Goal: Information Seeking & Learning: Learn about a topic

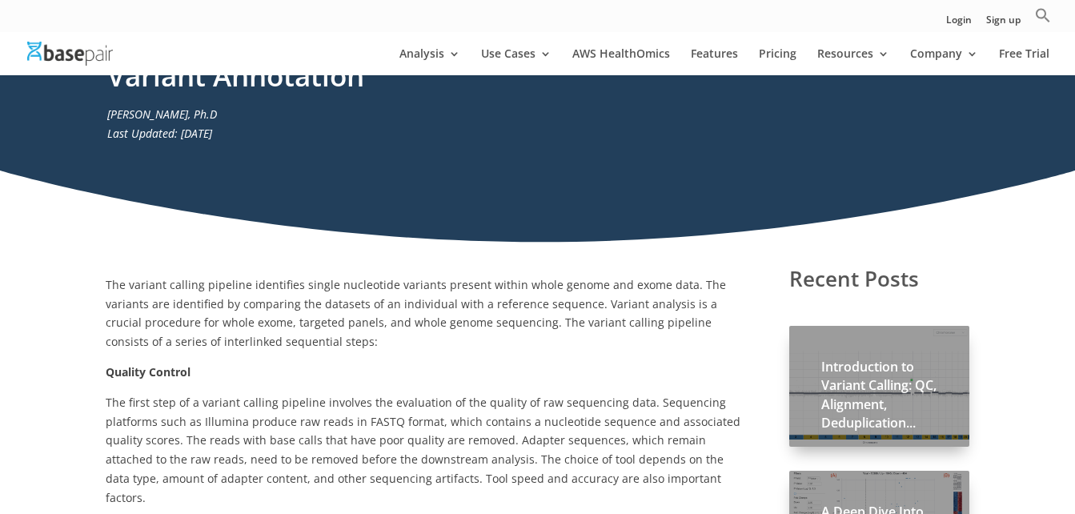
scroll to position [78, 0]
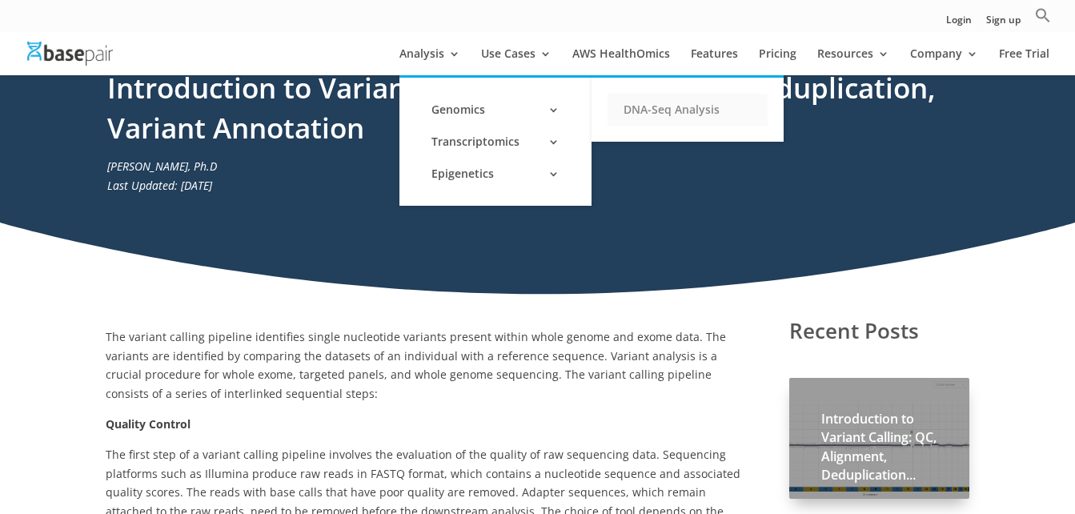
click at [677, 110] on link "DNA-Seq Analysis" at bounding box center [687, 110] width 160 height 32
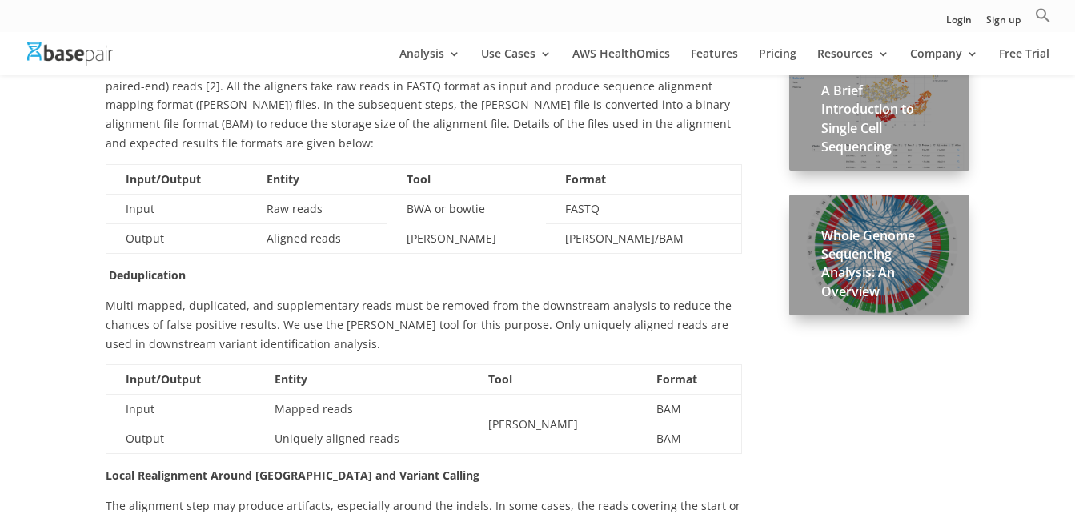
scroll to position [880, 0]
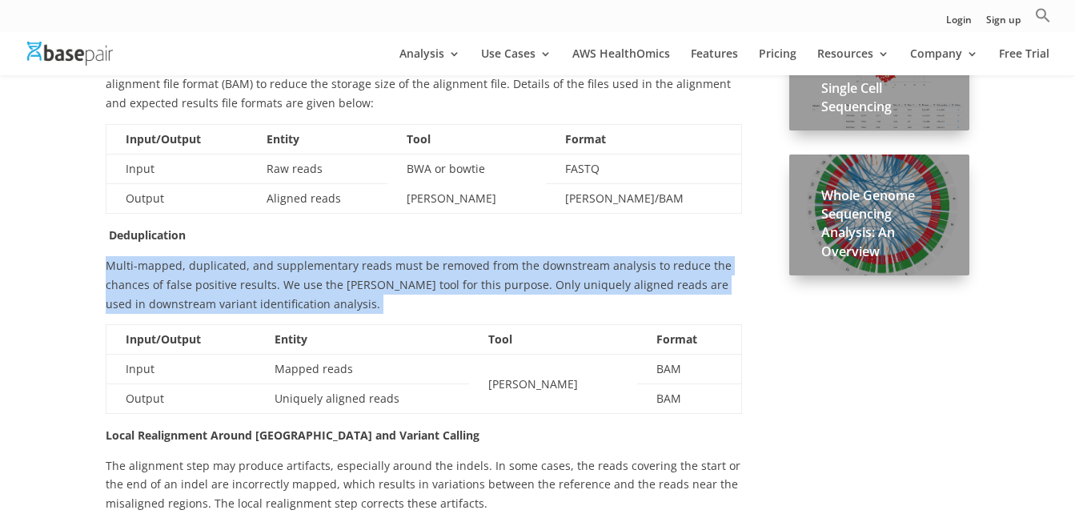
drag, startPoint x: 106, startPoint y: 228, endPoint x: 346, endPoint y: 265, distance: 242.1
click at [346, 265] on p "Multi-mapped, duplicated, and supplementary reads must be removed from the down…" at bounding box center [424, 290] width 636 height 68
drag, startPoint x: 346, startPoint y: 265, endPoint x: 290, endPoint y: 267, distance: 55.3
copy p "Multi-mapped, duplicated, and supplementary reads must be removed from the down…"
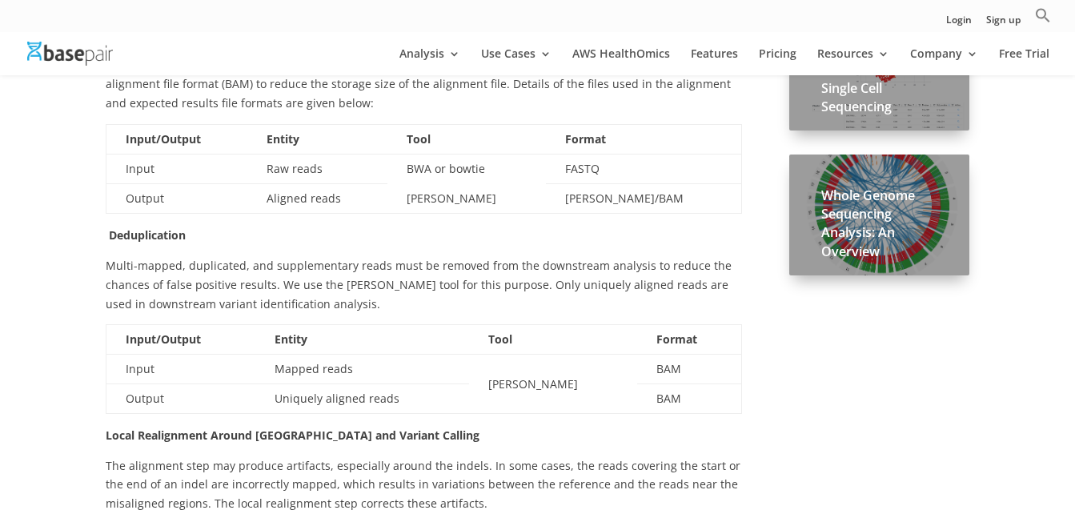
click at [434, 426] on p "Local Realignment Around [GEOGRAPHIC_DATA] and Variant Calling" at bounding box center [424, 441] width 636 height 30
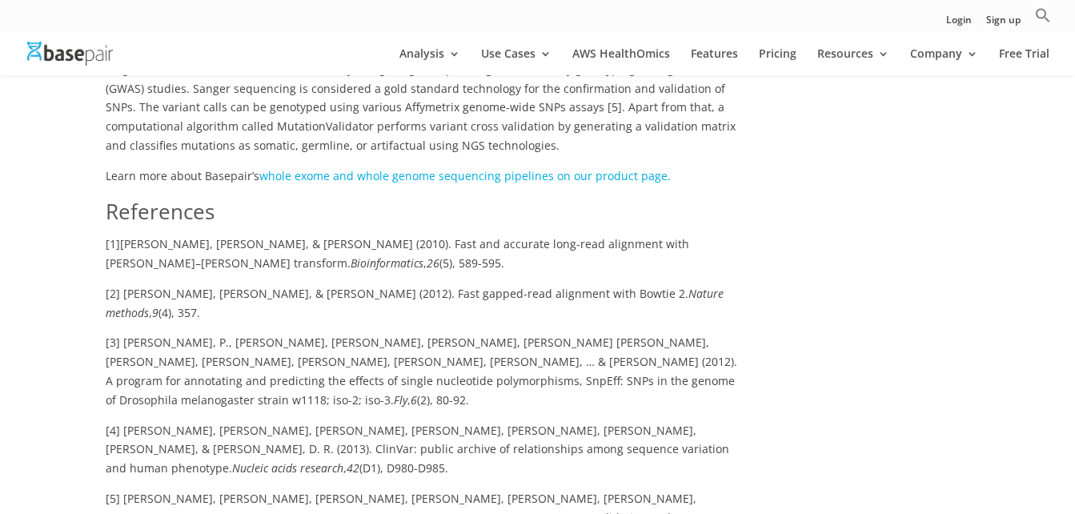
scroll to position [2080, 0]
